Goal: Information Seeking & Learning: Find specific page/section

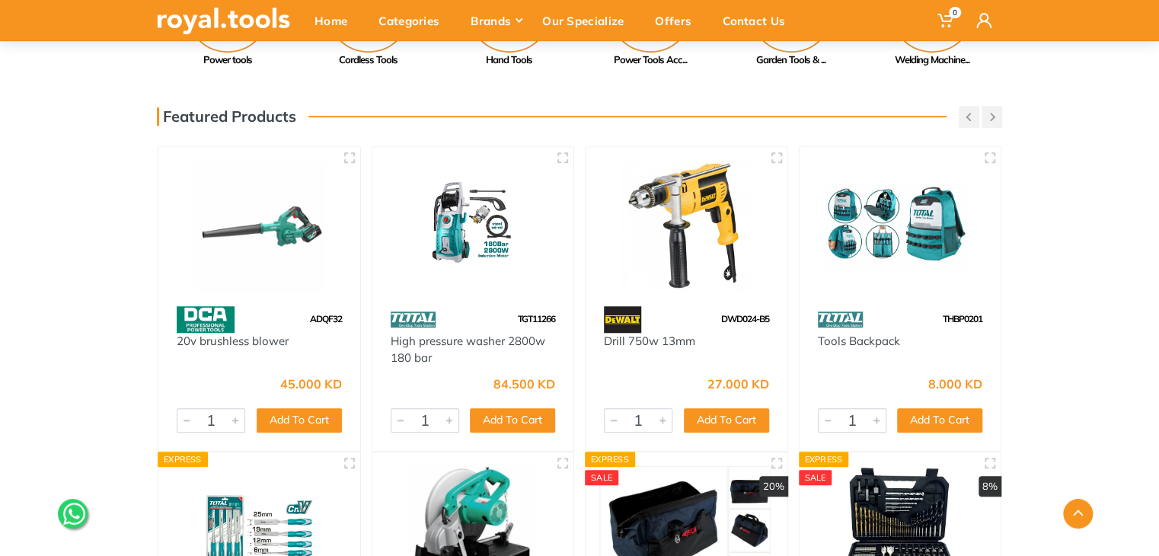
click at [462, 264] on img at bounding box center [473, 226] width 174 height 130
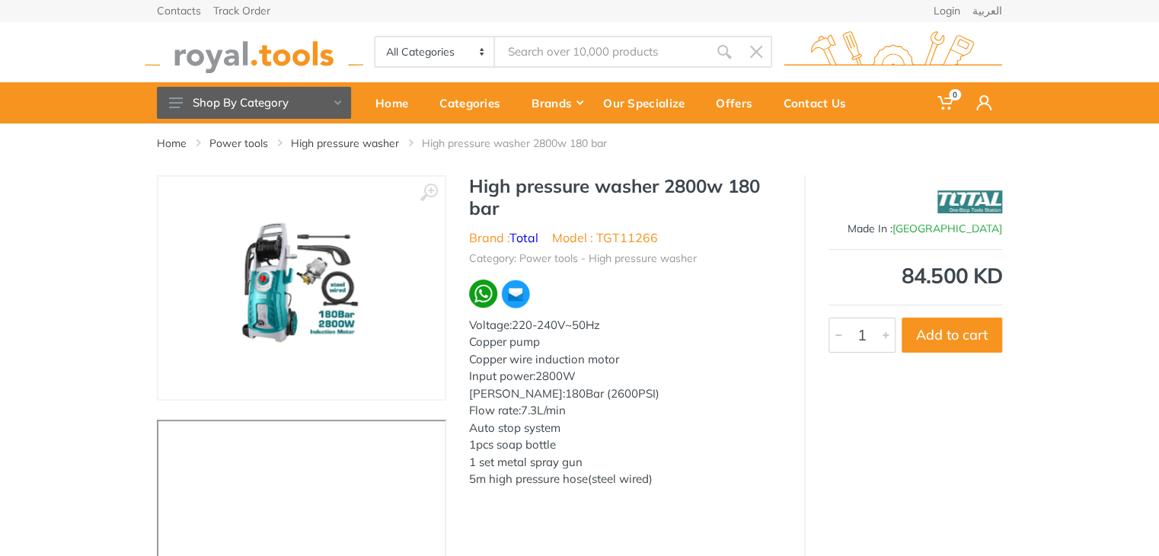
click at [959, 214] on img at bounding box center [969, 202] width 65 height 38
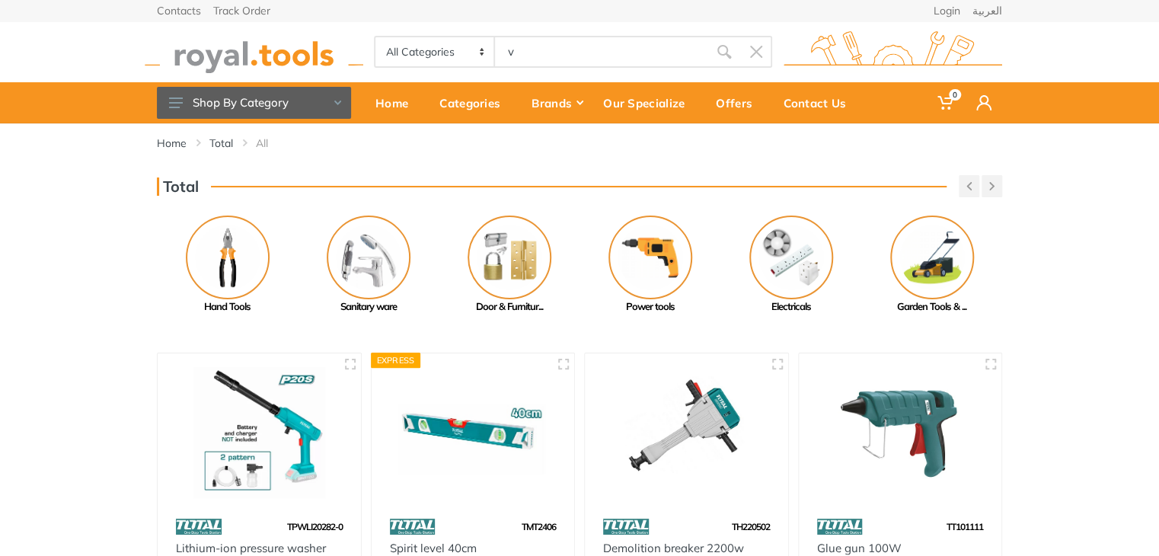
type input "v"
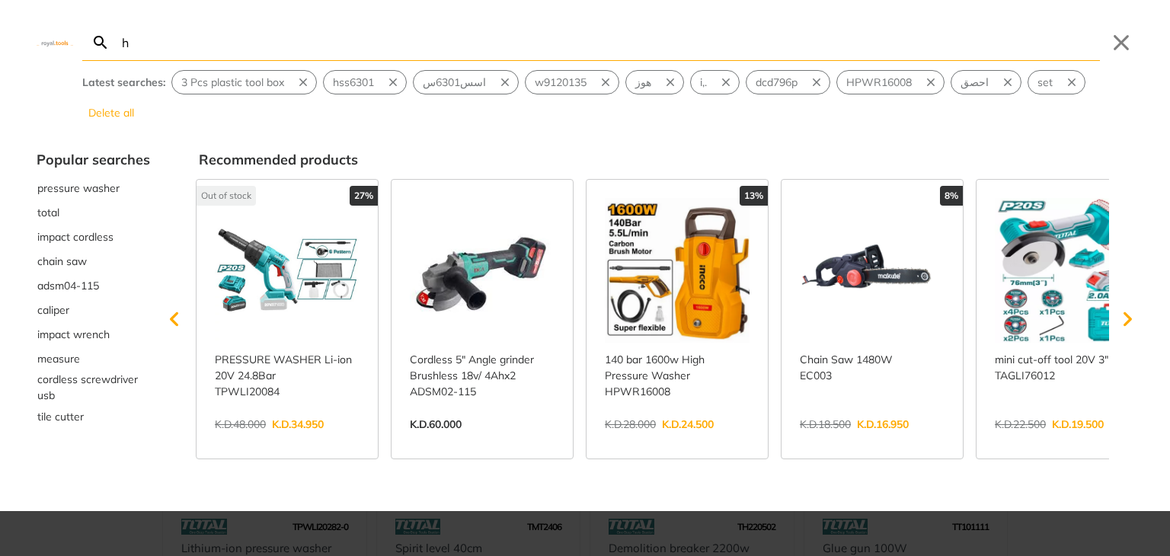
type input "h"
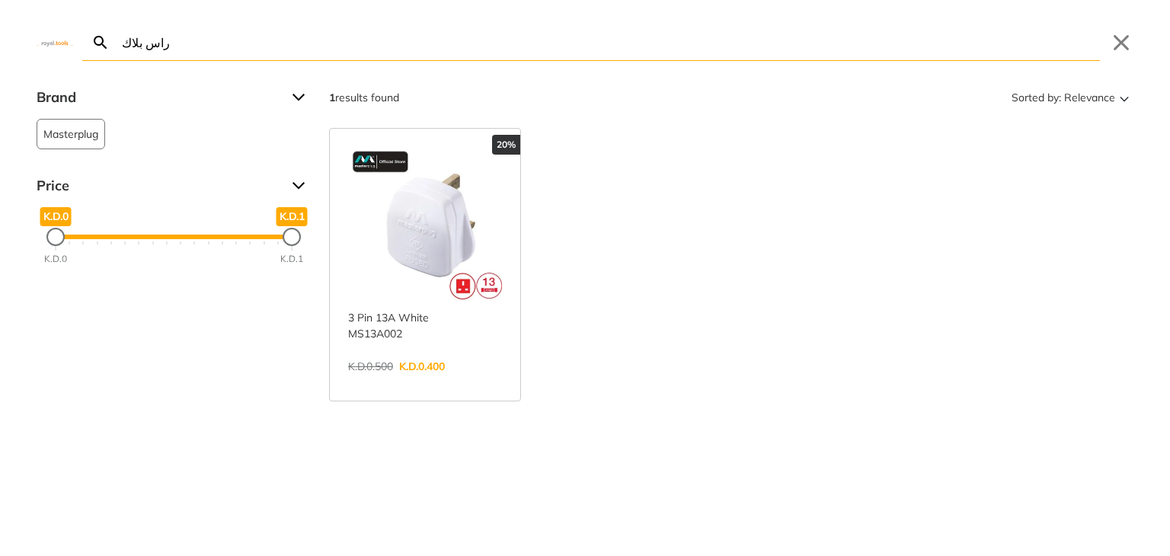
type input "راس بلاك"
click at [471, 382] on link "View more →" at bounding box center [425, 382] width 154 height 0
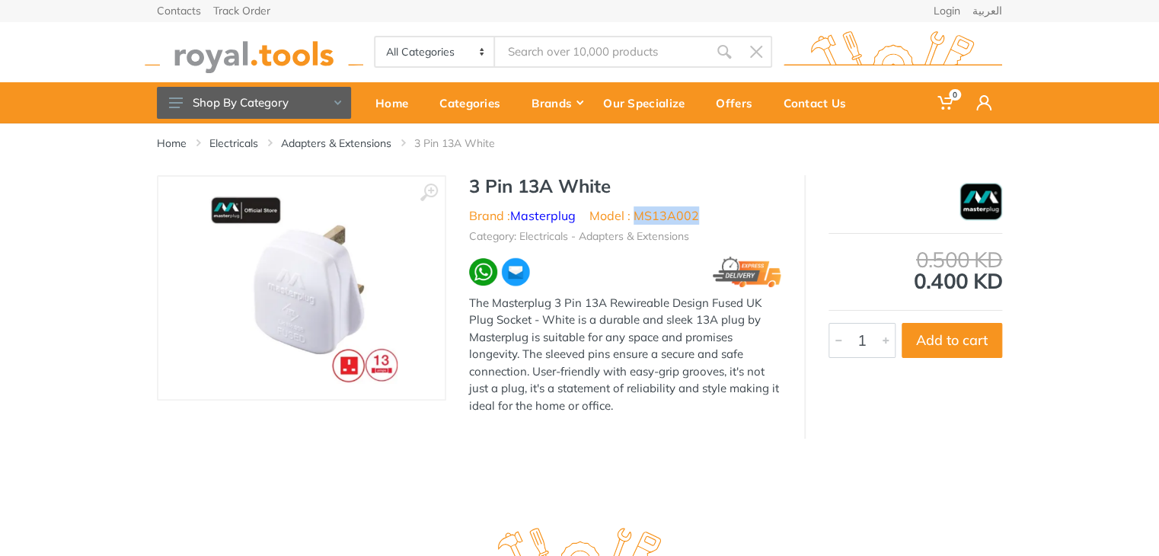
drag, startPoint x: 703, startPoint y: 213, endPoint x: 634, endPoint y: 219, distance: 68.8
click at [634, 219] on ul "Brand : Masterplug Model : MS13A002" at bounding box center [625, 215] width 312 height 18
copy li "MS13A002"
click at [369, 152] on div "Home Electricals Adapters & Extensions 3 Pin 13A White" at bounding box center [579, 149] width 868 height 52
click at [357, 150] on link "Adapters & Extensions" at bounding box center [336, 143] width 110 height 15
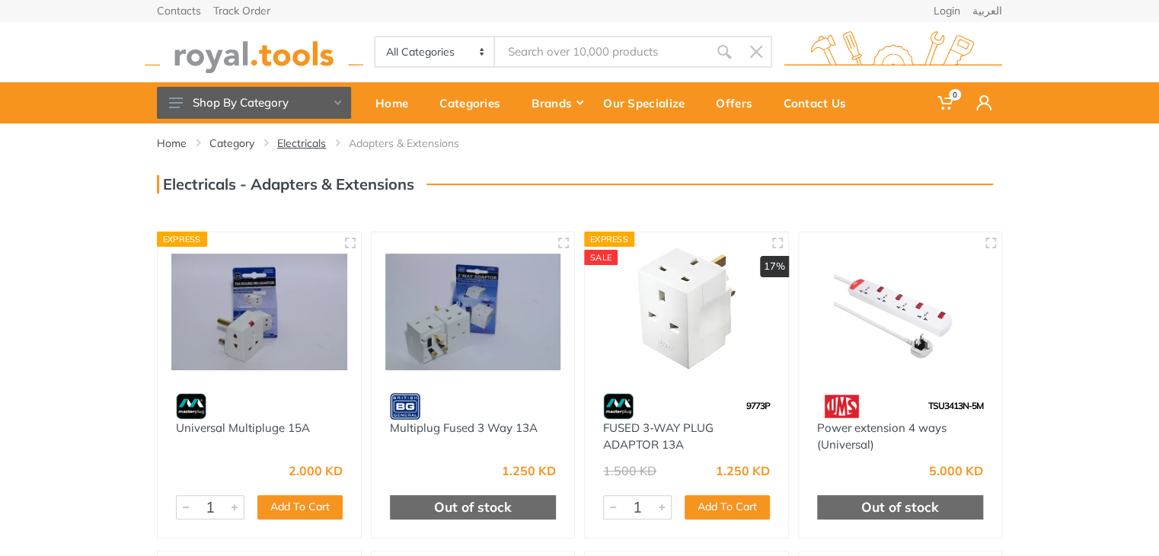
click at [302, 144] on link "Electricals" at bounding box center [301, 143] width 49 height 15
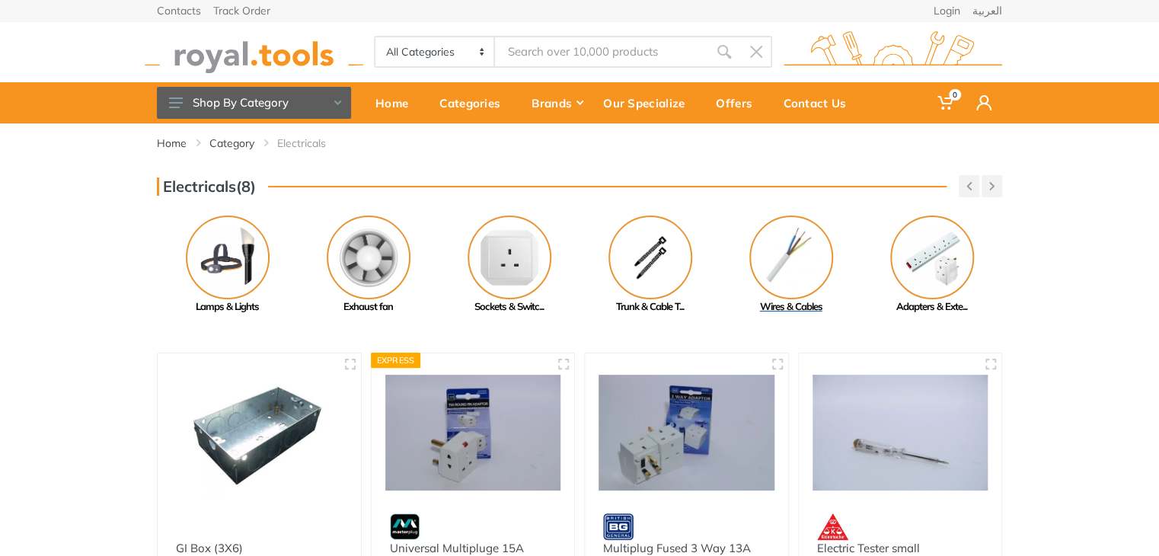
click at [804, 275] on img at bounding box center [791, 257] width 84 height 84
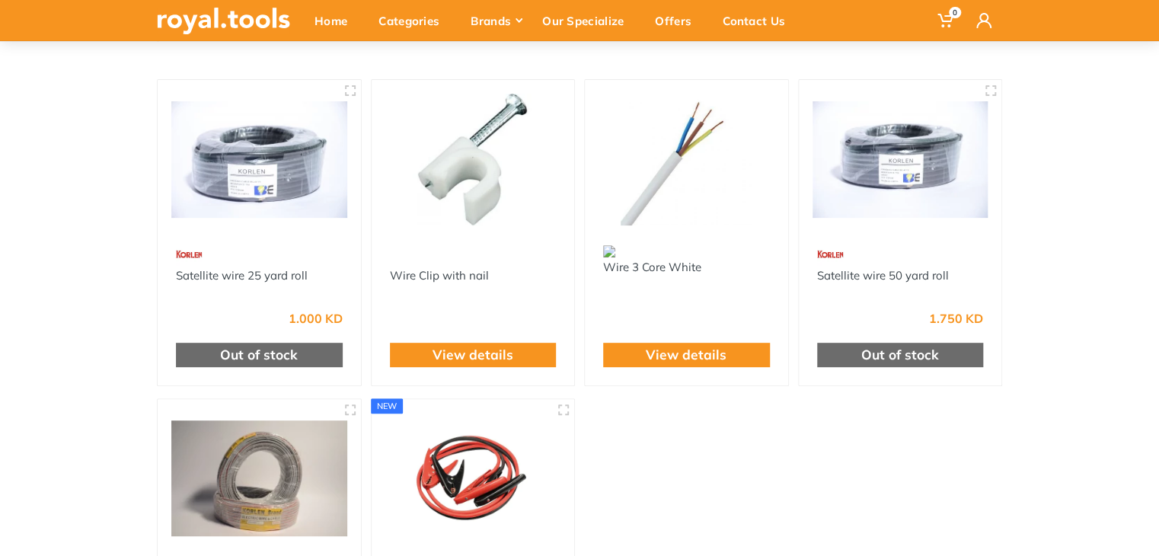
scroll to position [156, 0]
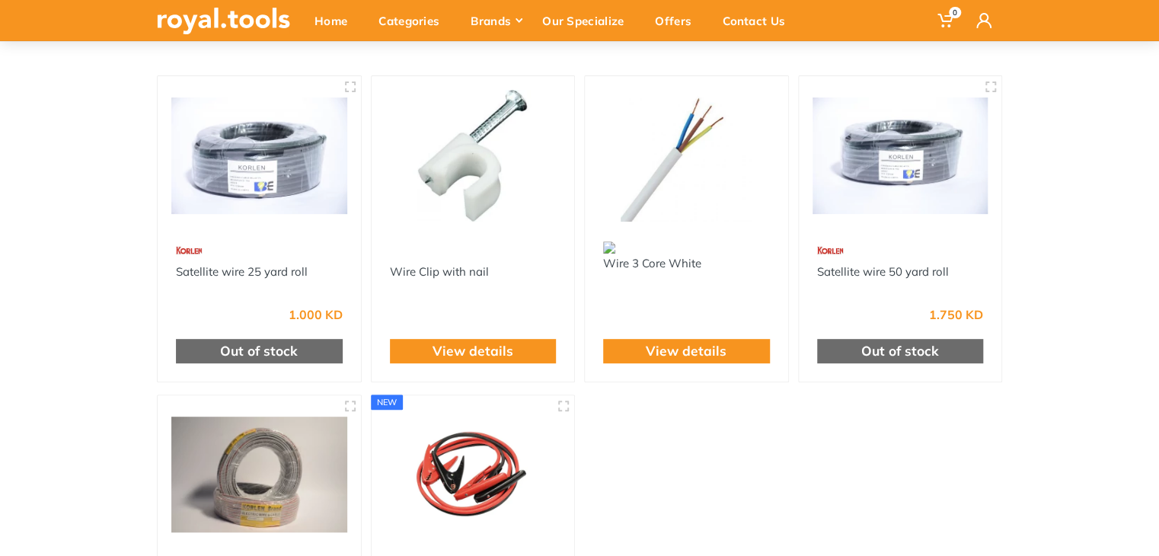
click at [660, 174] on img at bounding box center [686, 156] width 176 height 132
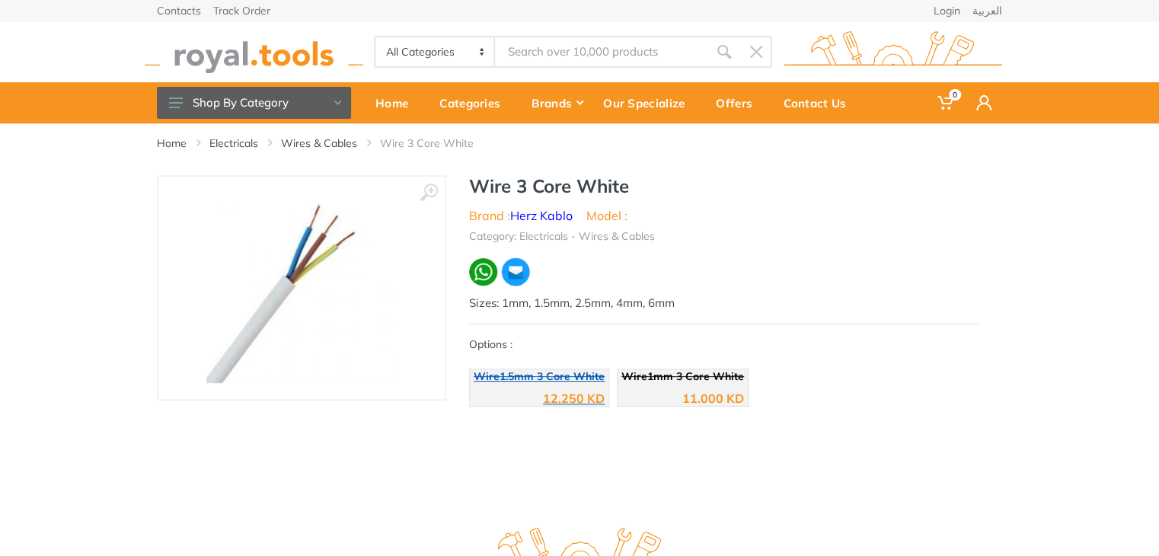
click at [549, 394] on div "12.250 KD" at bounding box center [574, 398] width 62 height 12
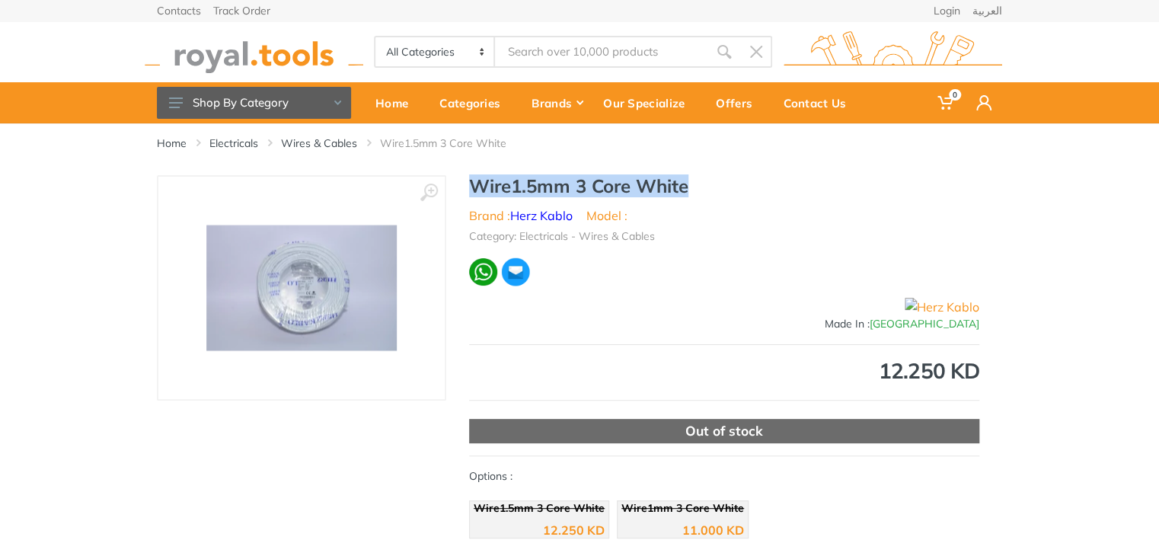
drag, startPoint x: 711, startPoint y: 191, endPoint x: 467, endPoint y: 189, distance: 244.4
click at [467, 189] on div "Wire1.5mm 3 Core White Brand : Herz Kablo Model : Category: Electricals - Wires…" at bounding box center [724, 360] width 556 height 371
copy h1 "Wire1.5mm 3 Core White"
